Goal: Navigation & Orientation: Find specific page/section

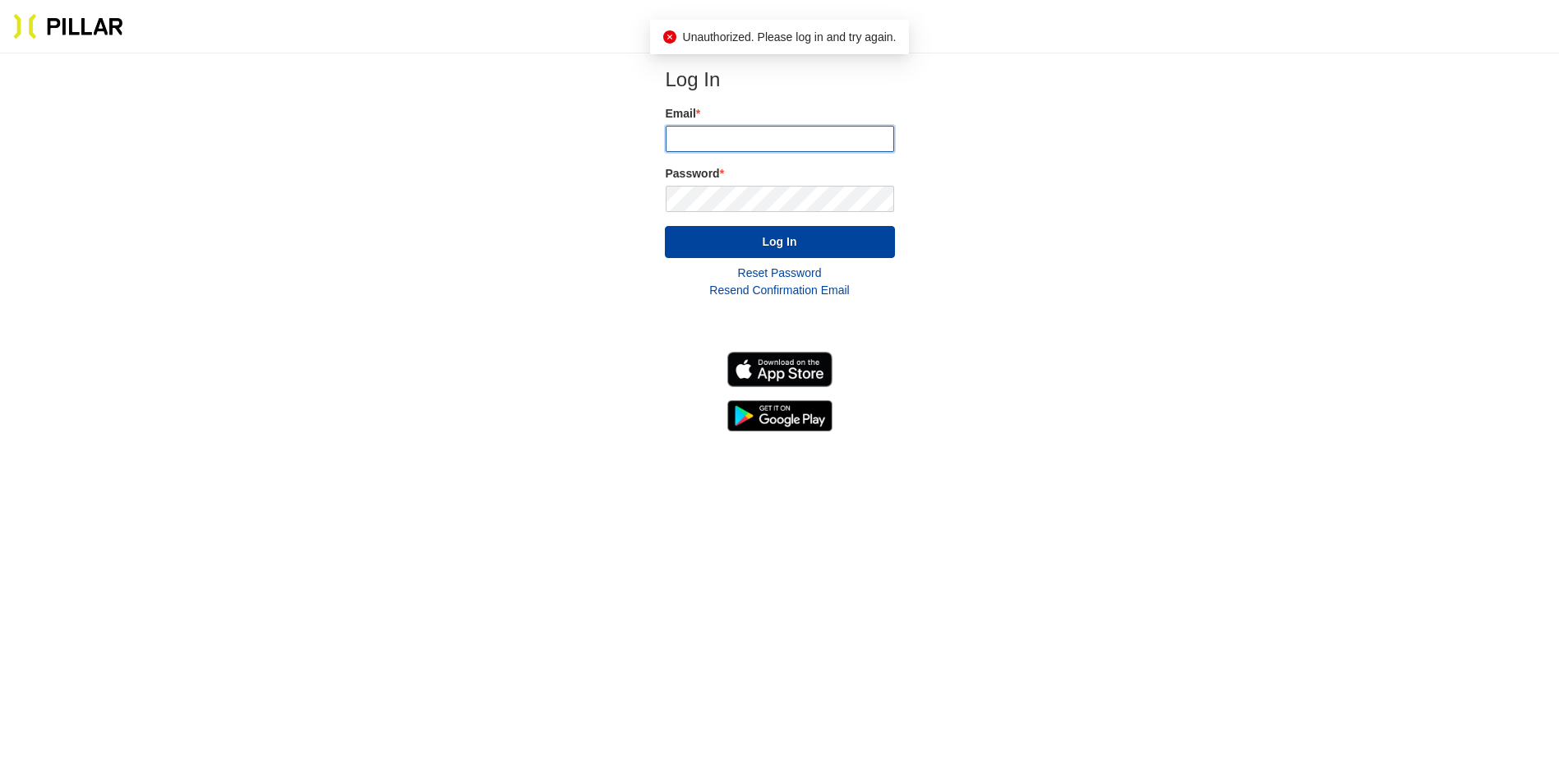
click at [787, 136] on input "email" at bounding box center [780, 139] width 229 height 27
type input "[PERSON_NAME][EMAIL_ADDRESS][PERSON_NAME][PERSON_NAME][DOMAIN_NAME]"
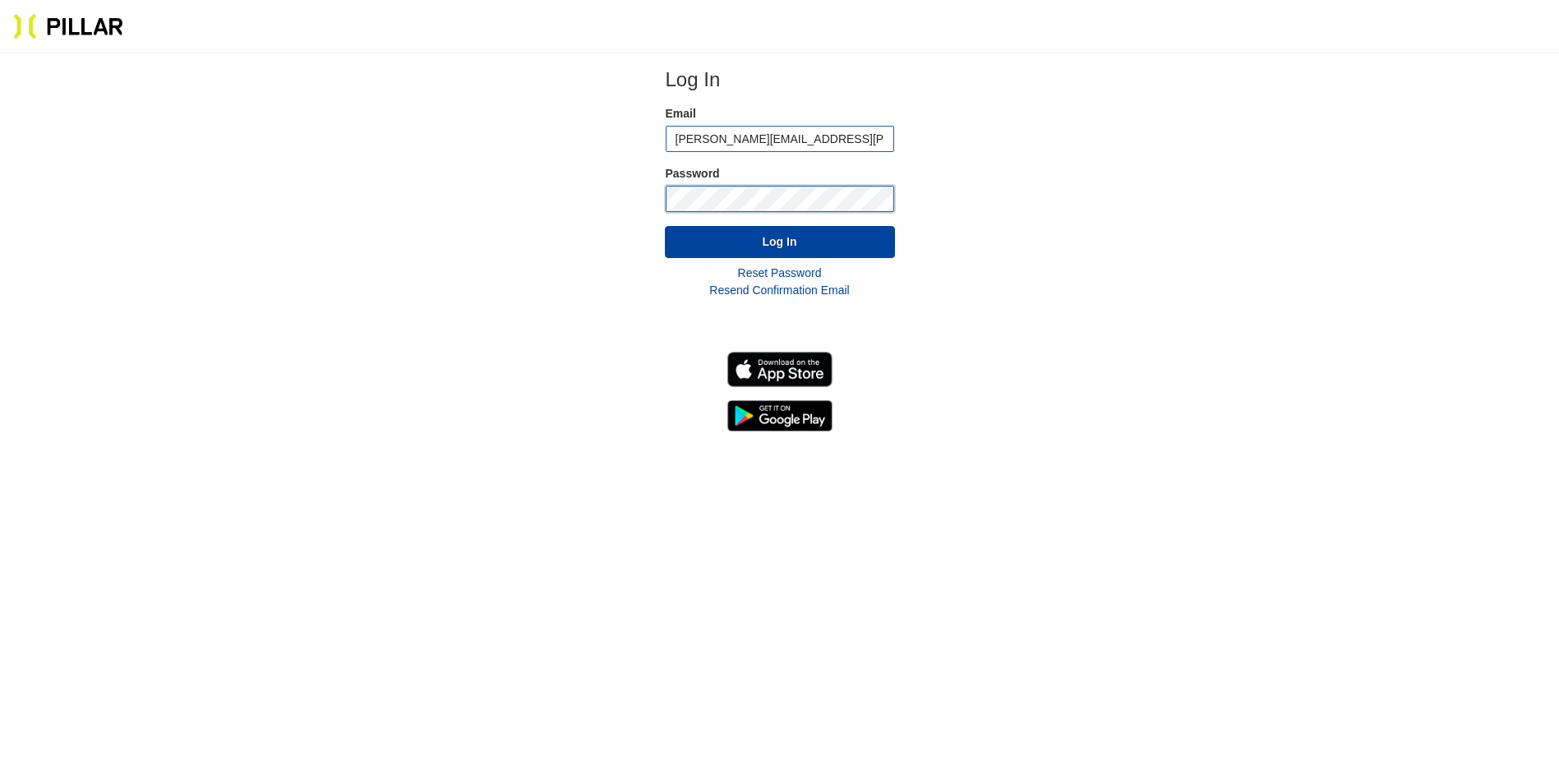
click at [665, 226] on button "Log In" at bounding box center [780, 242] width 230 height 32
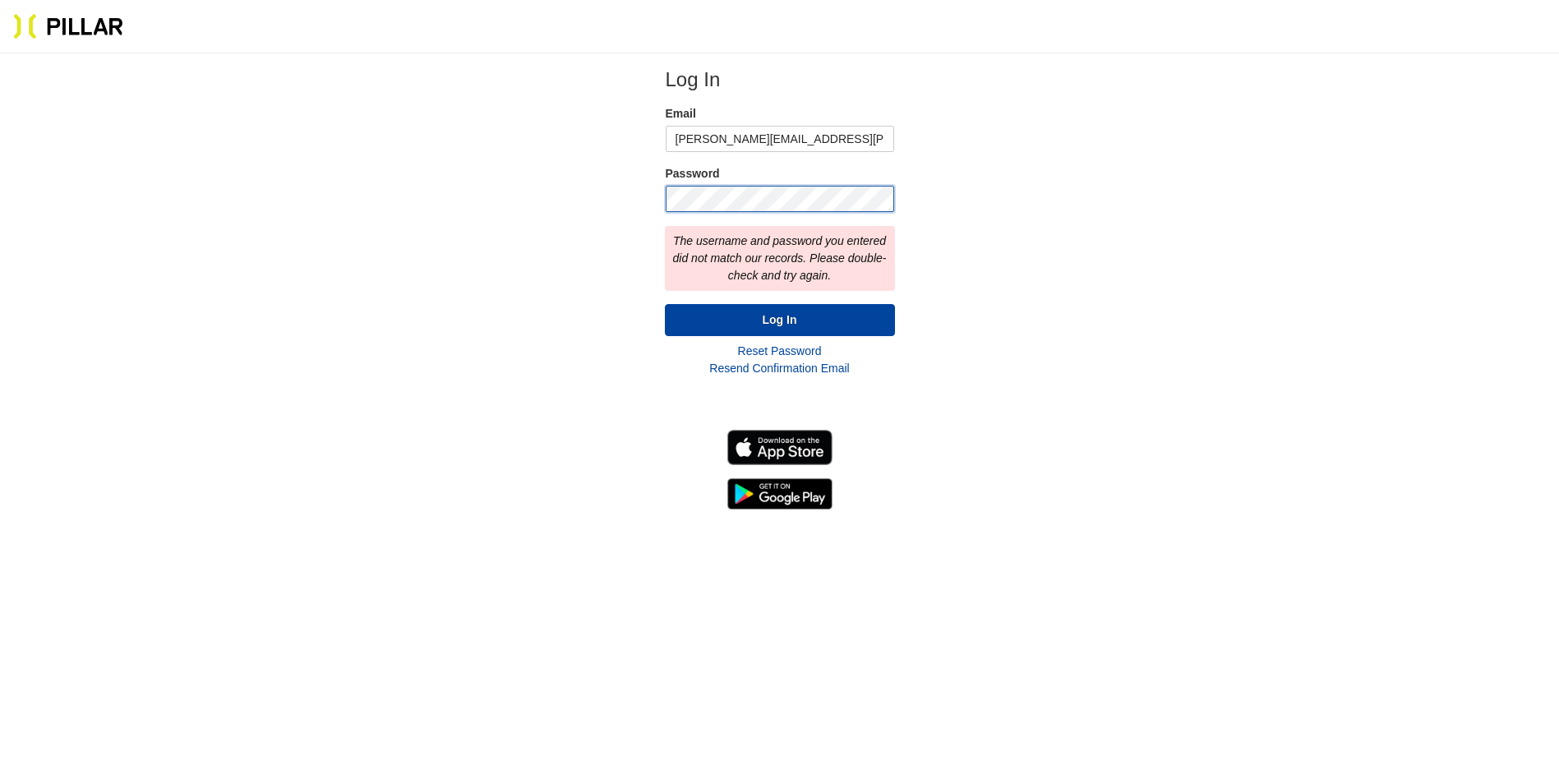
click at [611, 229] on div "Log In Email [PERSON_NAME][EMAIL_ADDRESS][PERSON_NAME][PERSON_NAME][DOMAIN_NAME…" at bounding box center [780, 288] width 1454 height 443
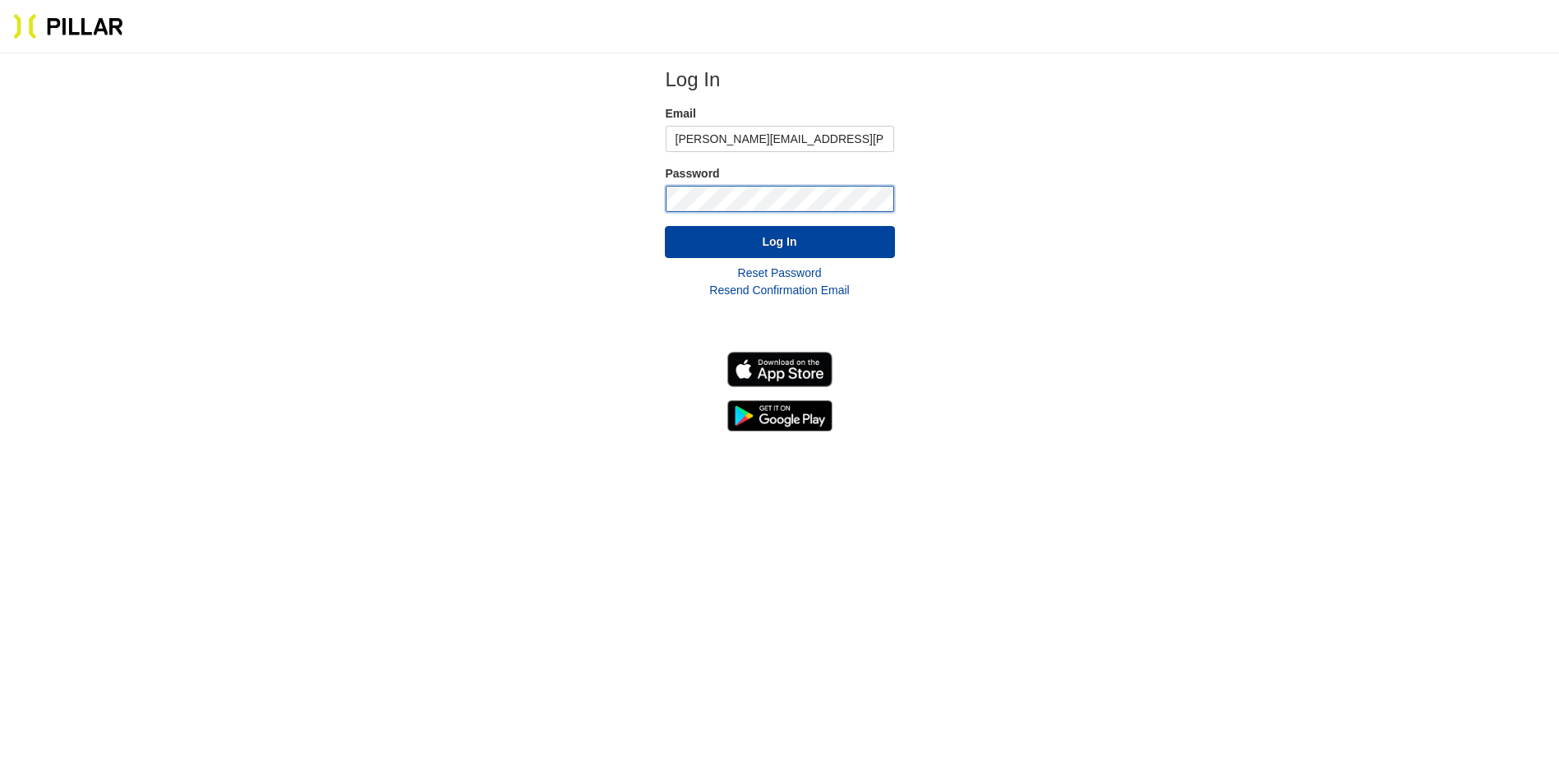
click at [665, 226] on button "Log In" at bounding box center [780, 242] width 230 height 32
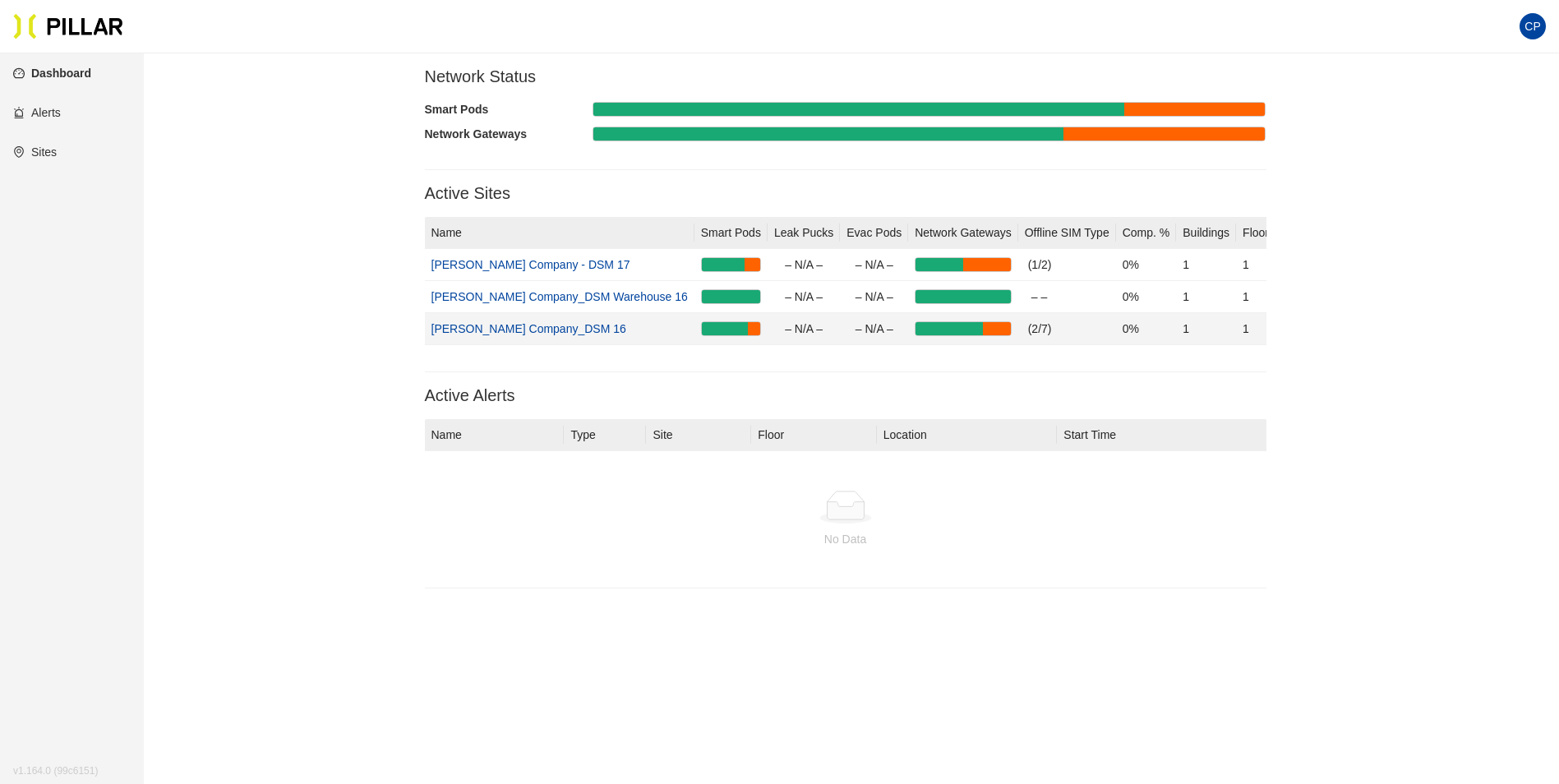
click at [526, 327] on link "[PERSON_NAME] Company_DSM 16" at bounding box center [529, 329] width 194 height 13
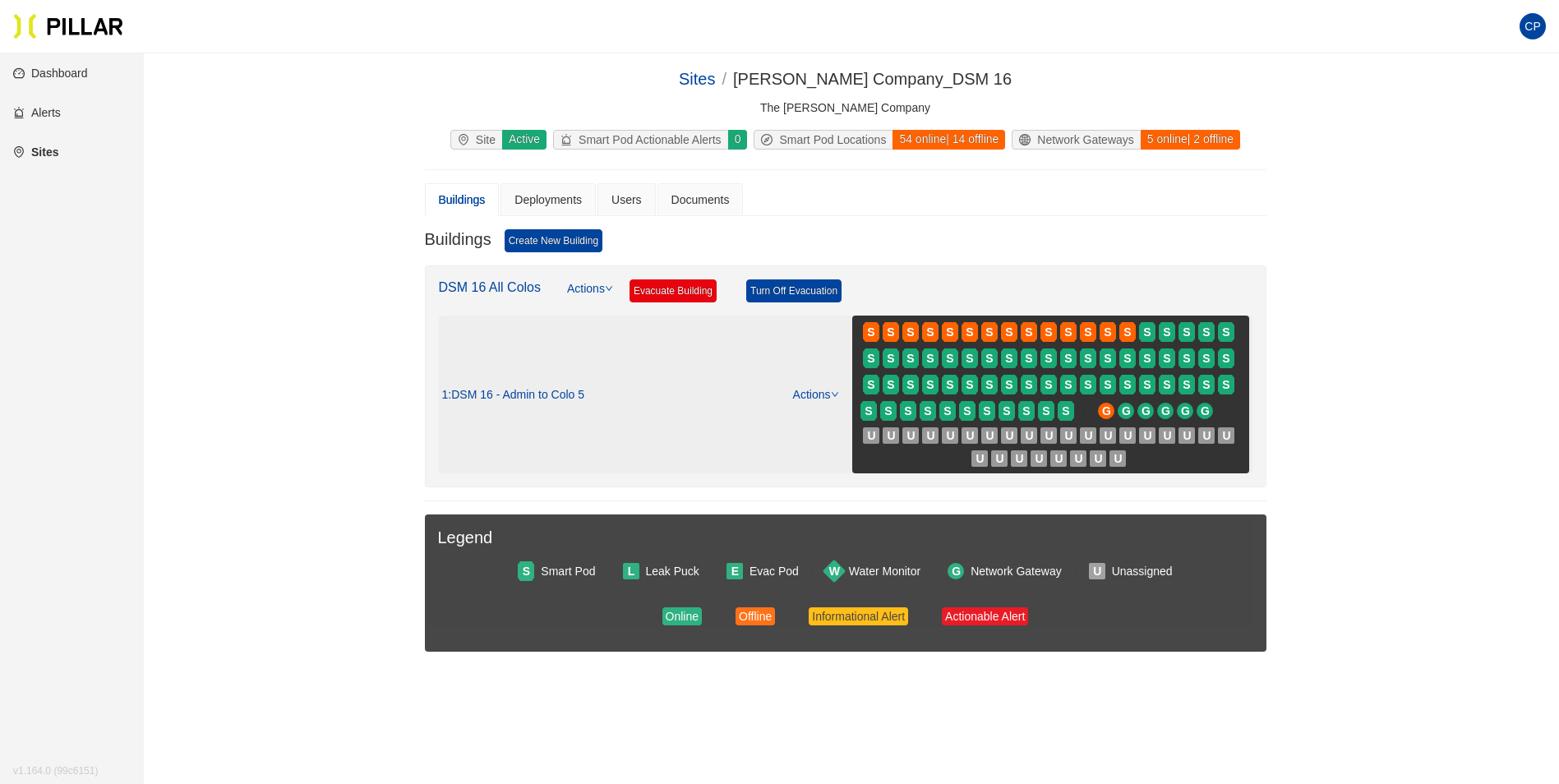
click at [528, 392] on span ": DSM 16 - Admin to Colo 5" at bounding box center [516, 395] width 136 height 15
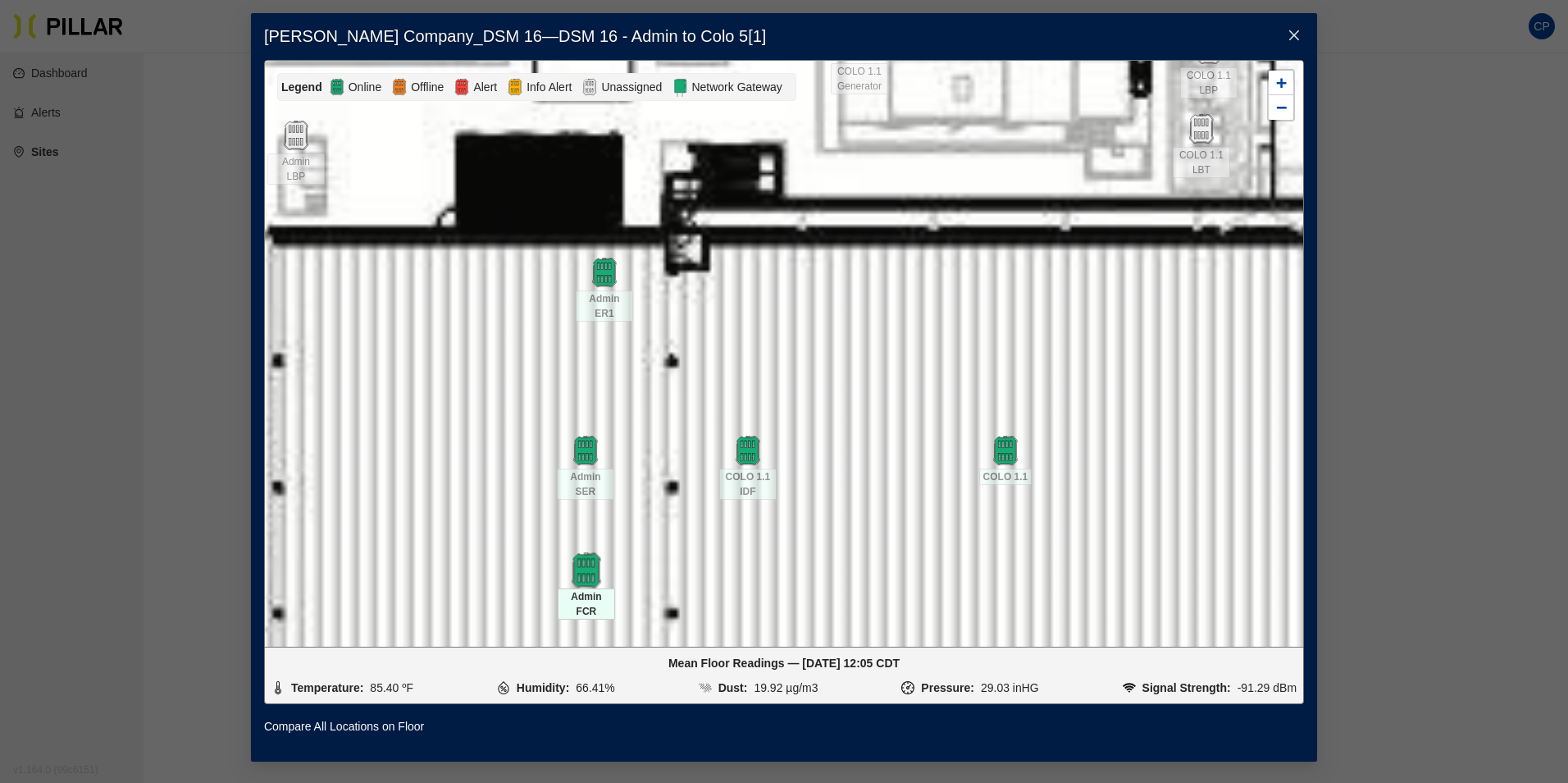
click at [585, 580] on img at bounding box center [586, 569] width 35 height 35
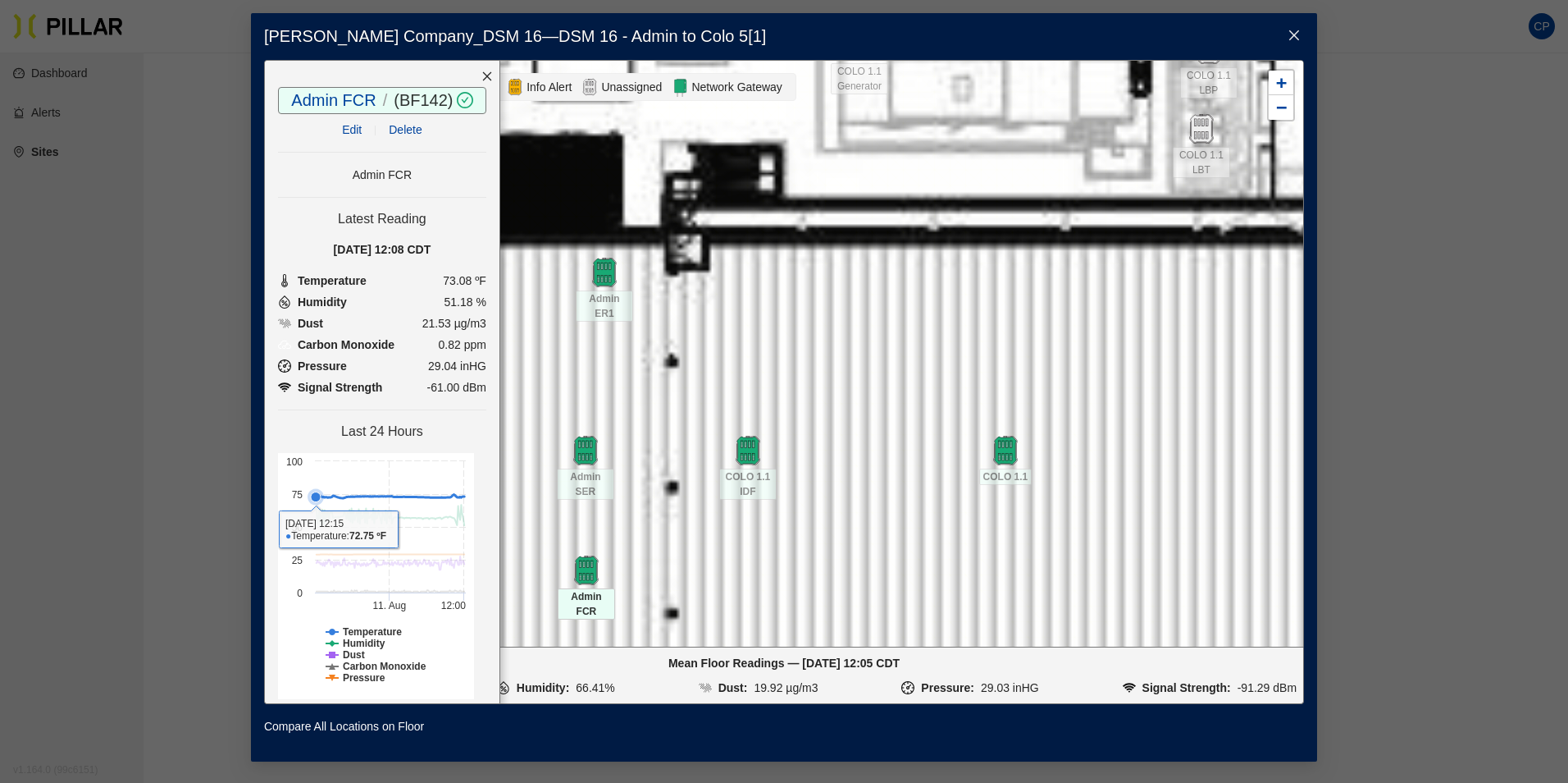
scroll to position [35, 0]
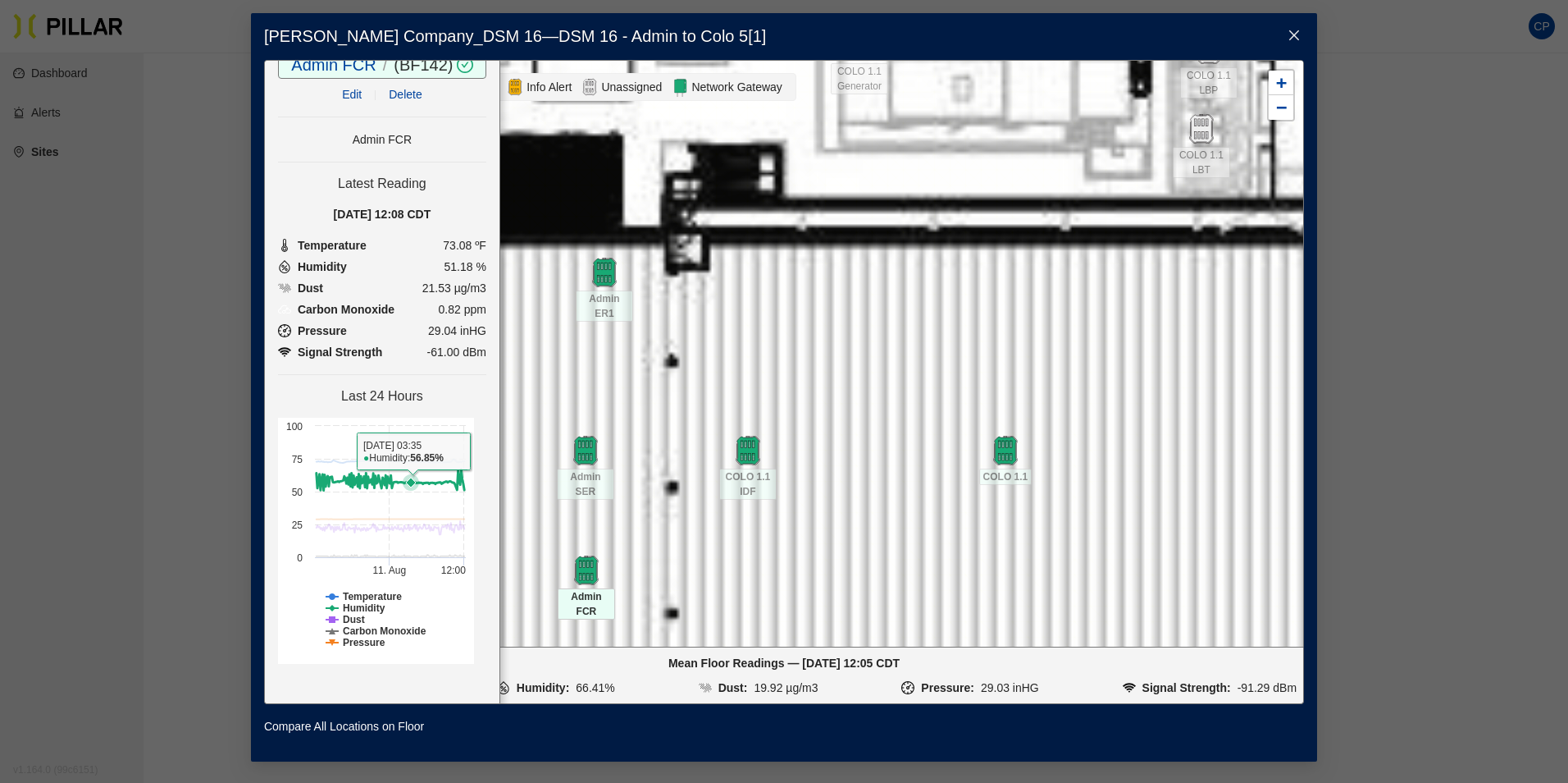
click at [412, 509] on rect at bounding box center [376, 540] width 196 height 246
